Goal: Information Seeking & Learning: Learn about a topic

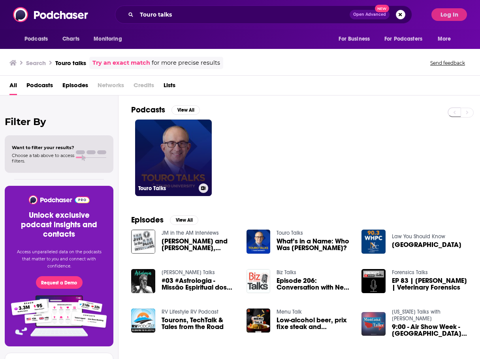
click at [183, 153] on link "Touro Talks" at bounding box center [173, 158] width 77 height 77
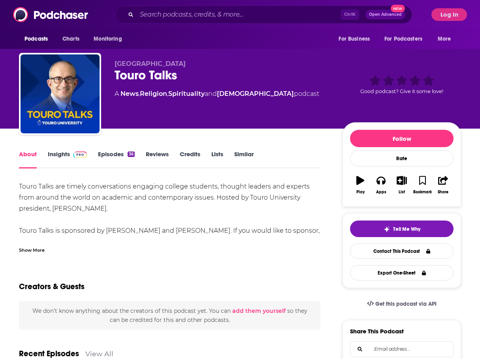
click at [67, 156] on link "Insights" at bounding box center [67, 159] width 39 height 18
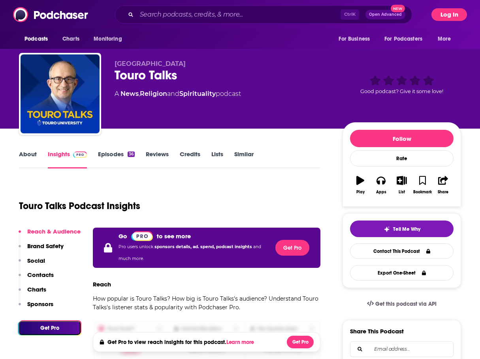
click at [448, 16] on button "Log In" at bounding box center [449, 14] width 36 height 13
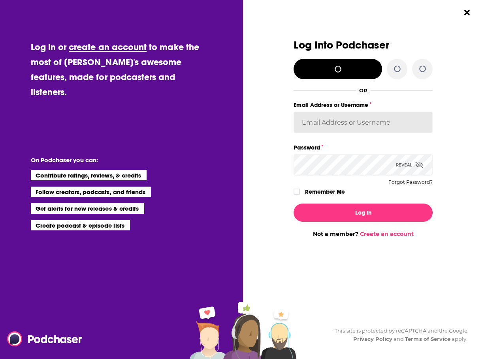
type input "[PERSON_NAME][EMAIL_ADDRESS][PERSON_NAME][DOMAIN_NAME]"
click at [296, 194] on icon "Dialog" at bounding box center [296, 191] width 5 height 5
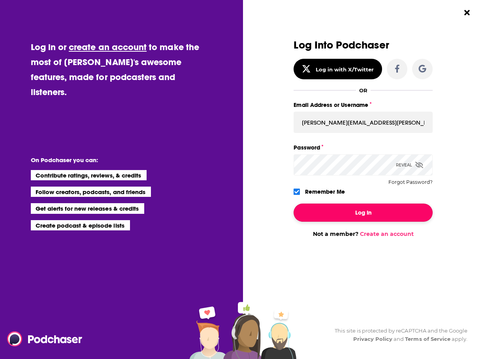
click at [322, 213] on button "Log In" at bounding box center [362, 213] width 139 height 18
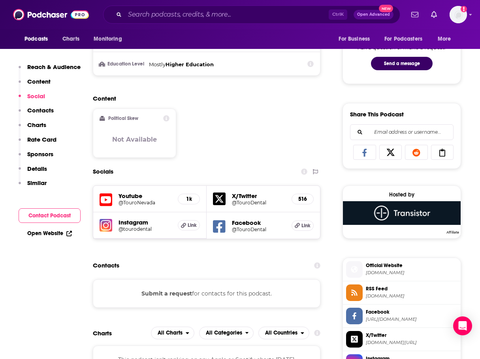
scroll to position [474, 0]
